Goal: Transaction & Acquisition: Purchase product/service

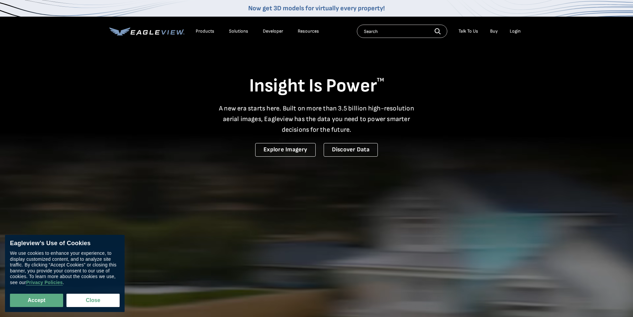
click at [518, 32] on div "Login" at bounding box center [515, 31] width 11 height 6
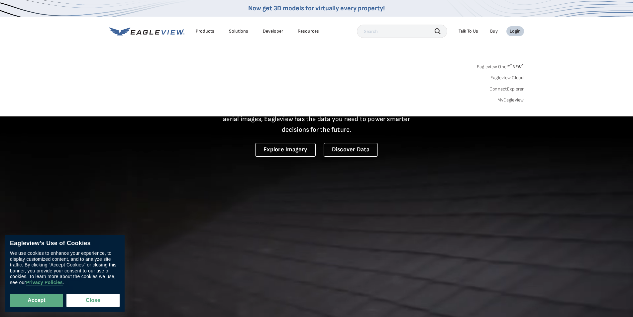
click at [512, 100] on link "MyEagleview" at bounding box center [511, 100] width 27 height 6
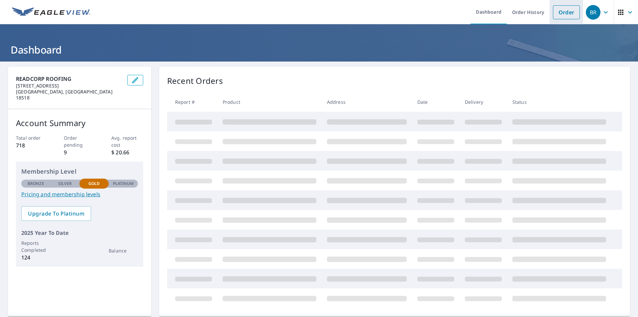
click at [564, 13] on link "Order" at bounding box center [566, 12] width 27 height 14
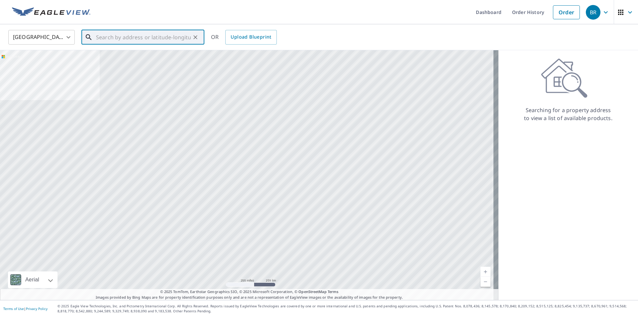
click at [139, 38] on input "text" at bounding box center [143, 37] width 95 height 19
paste input "1146 Bennett, Old Forge, Pennslyvania, 18518"
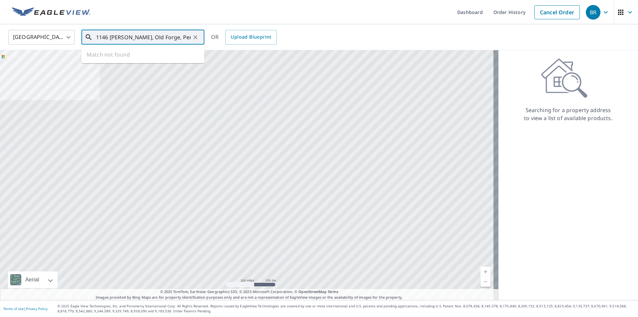
scroll to position [0, 22]
type input "1146 Bennett, Old Forge, Pennslyvania, 18518"
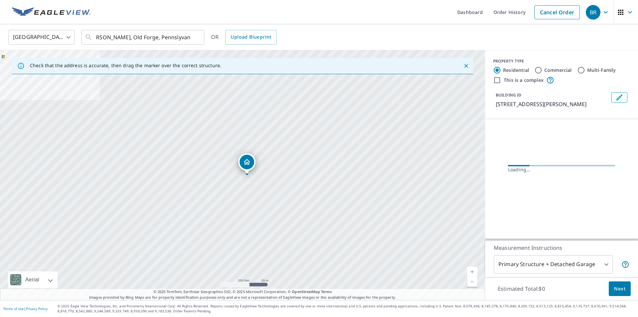
scroll to position [0, 0]
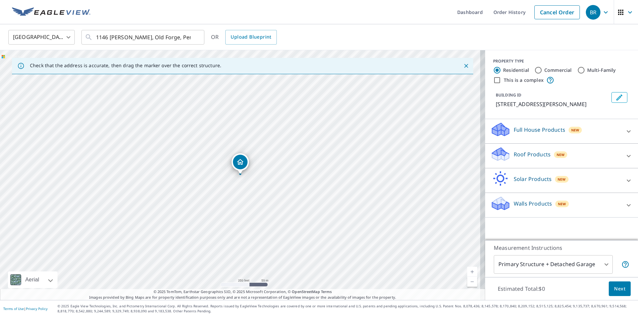
click at [518, 154] on p "Roof Products" at bounding box center [532, 154] width 37 height 8
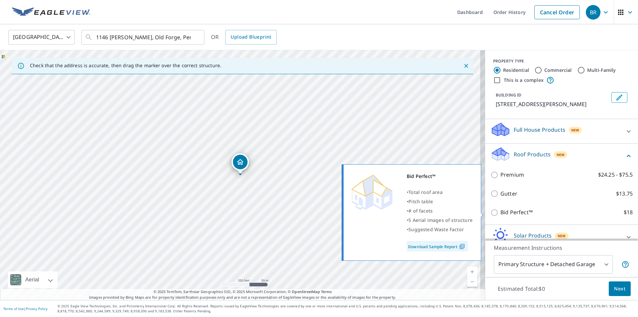
click at [491, 211] on input "Bid Perfect™ $18" at bounding box center [496, 212] width 10 height 8
checkbox input "true"
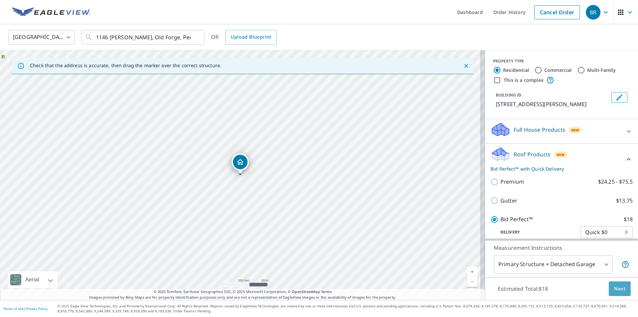
click at [617, 288] on span "Next" at bounding box center [619, 289] width 11 height 8
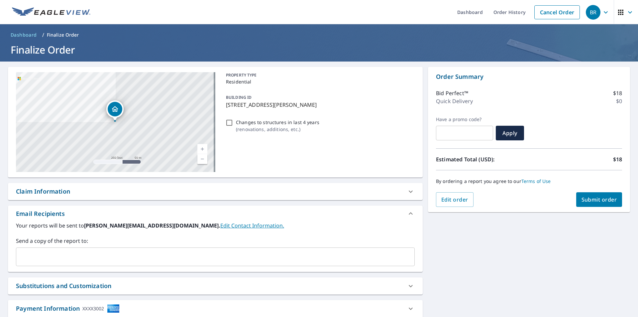
click at [597, 202] on span "Submit order" at bounding box center [600, 199] width 36 height 7
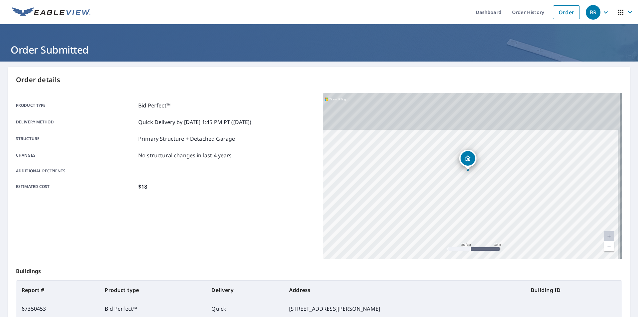
drag, startPoint x: 464, startPoint y: 133, endPoint x: 459, endPoint y: 202, distance: 68.9
click at [459, 202] on div "1146 Bennett St Old Forge Pennslyvania" at bounding box center [472, 176] width 299 height 166
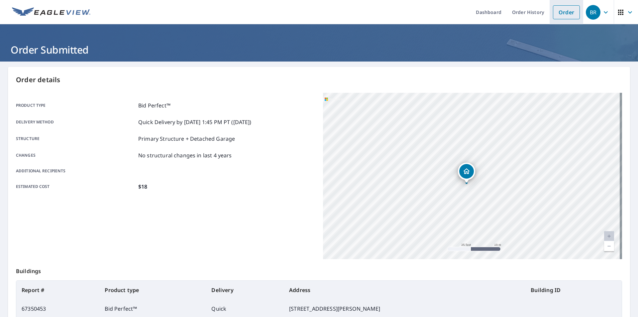
click at [568, 10] on link "Order" at bounding box center [566, 12] width 27 height 14
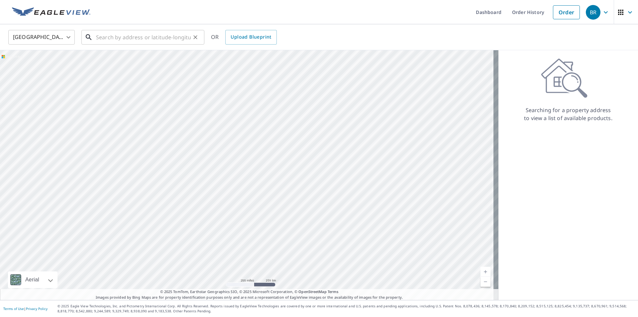
click at [125, 40] on input "text" at bounding box center [143, 37] width 95 height 19
paste input "80 Burke St., Plains, PA 18705, Plains, PA, 18705"
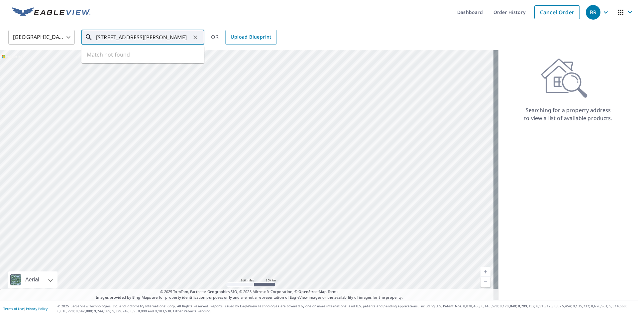
scroll to position [0, 26]
type input "80 Burke St., Plains, PA 18705, Plains, PA, 18705"
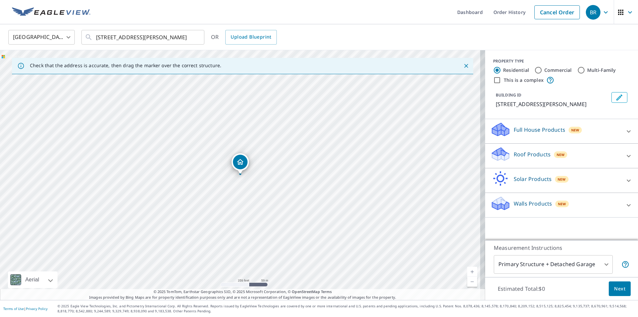
click at [526, 155] on p "Roof Products" at bounding box center [532, 154] width 37 height 8
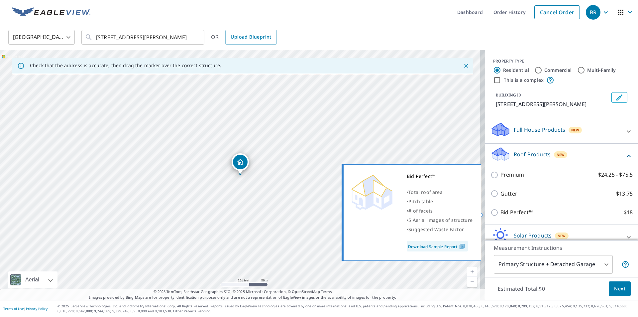
click at [491, 211] on input "Bid Perfect™ $18" at bounding box center [496, 212] width 10 height 8
checkbox input "true"
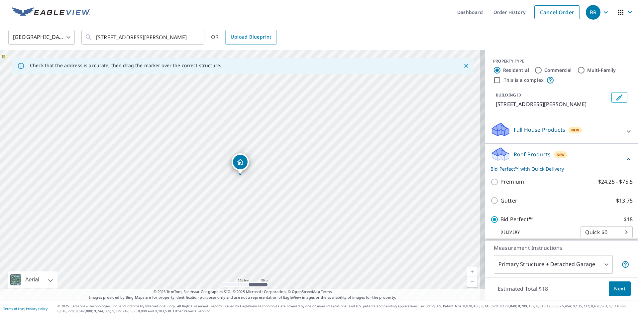
click at [620, 289] on span "Next" at bounding box center [619, 289] width 11 height 8
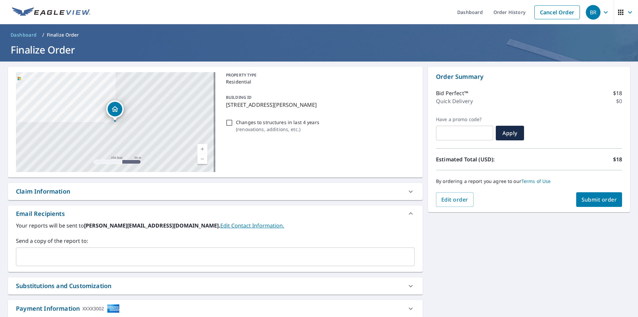
click at [593, 199] on span "Submit order" at bounding box center [600, 199] width 36 height 7
